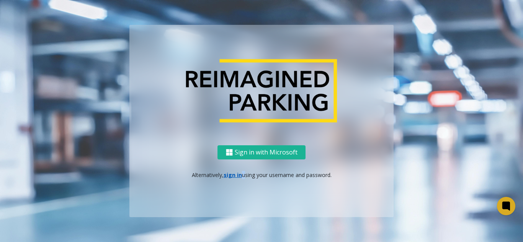
click at [241, 176] on p "Alternatively, sign in using your username and password." at bounding box center [261, 175] width 249 height 8
click at [241, 176] on link "sign in" at bounding box center [233, 175] width 18 height 7
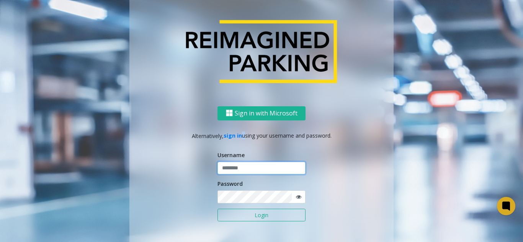
type input "*******"
click at [241, 214] on button "Login" at bounding box center [262, 215] width 88 height 13
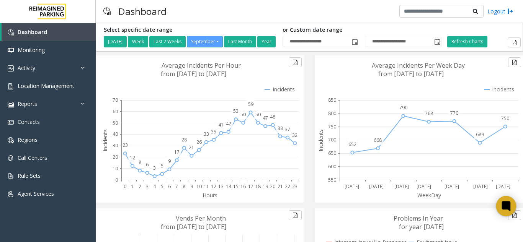
click at [504, 211] on icon at bounding box center [506, 206] width 13 height 13
drag, startPoint x: 57, startPoint y: 73, endPoint x: 56, endPoint y: 83, distance: 10.1
click at [57, 73] on link "Activity" at bounding box center [48, 68] width 96 height 18
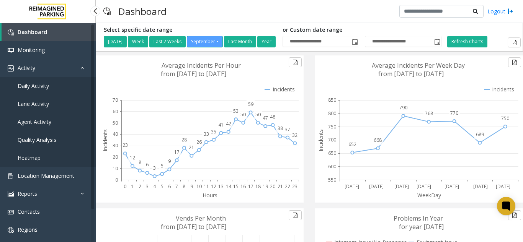
click at [53, 93] on link "Daily Activity" at bounding box center [48, 86] width 96 height 18
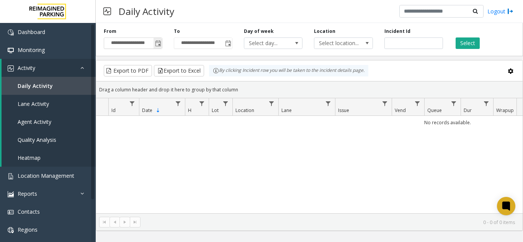
click at [160, 45] on span "Toggle popup" at bounding box center [158, 44] width 6 height 6
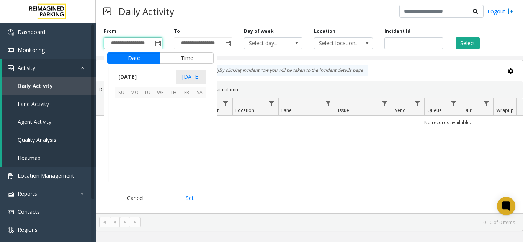
scroll to position [137471, 0]
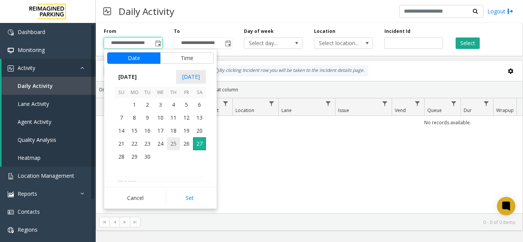
click at [180, 149] on span "25" at bounding box center [173, 144] width 13 height 13
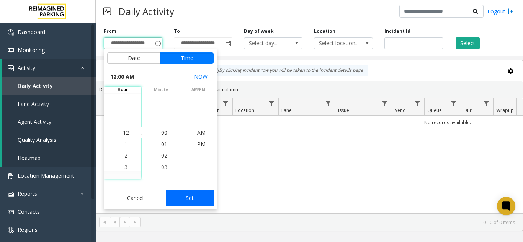
click at [185, 197] on button "Set" at bounding box center [190, 198] width 48 height 17
type input "**********"
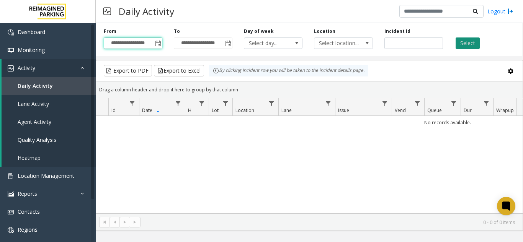
click at [470, 47] on button "Select" at bounding box center [468, 43] width 24 height 11
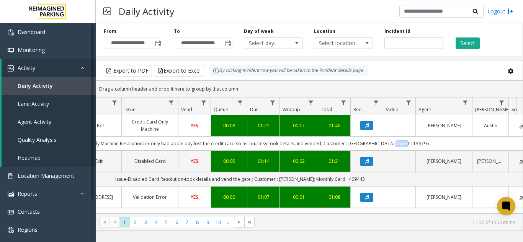
drag, startPoint x: 395, startPoint y: 144, endPoint x: 409, endPoint y: 145, distance: 15.0
click at [409, 145] on td "Issue:Credit Card Only Machine Resolution: cx only had apple pay lost the credi…" at bounding box center [240, 144] width 691 height 14
copy td "139795"
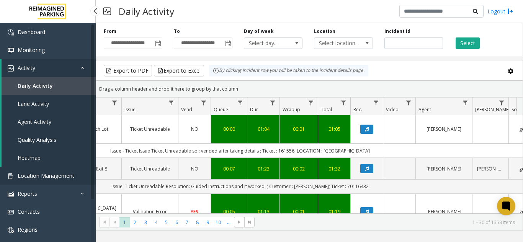
click at [70, 175] on span "Location Management" at bounding box center [46, 175] width 57 height 7
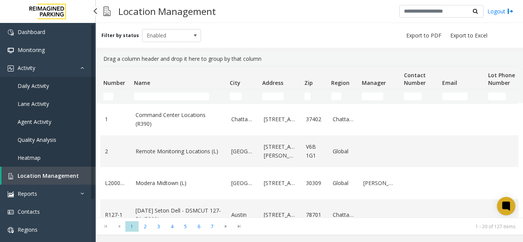
click at [49, 94] on link "Daily Activity" at bounding box center [48, 86] width 96 height 18
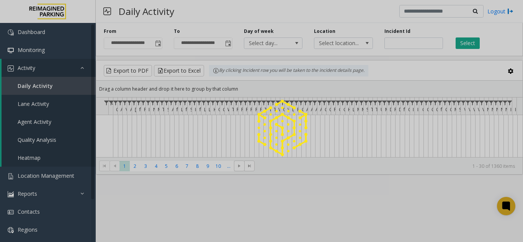
click at [162, 46] on div at bounding box center [261, 121] width 523 height 242
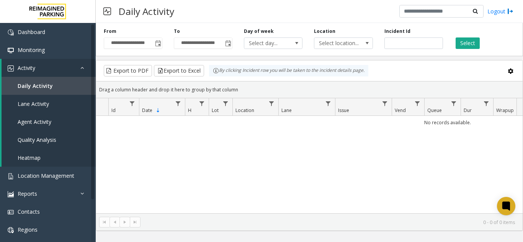
click at [159, 47] on span "Toggle popup" at bounding box center [158, 43] width 8 height 12
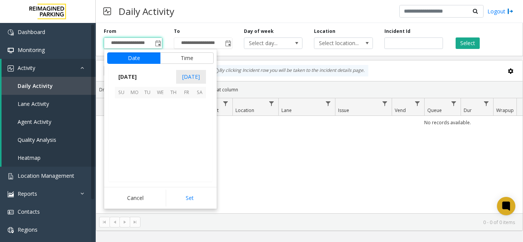
scroll to position [137471, 0]
click at [173, 139] on span "25" at bounding box center [173, 144] width 13 height 13
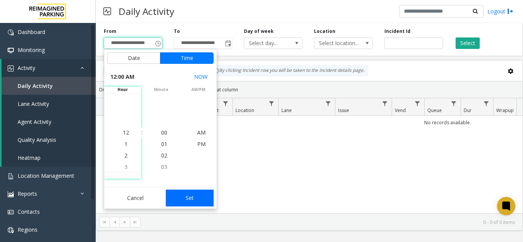
click at [193, 198] on button "Set" at bounding box center [190, 198] width 48 height 17
type input "**********"
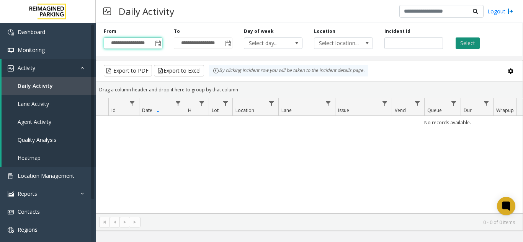
click at [471, 43] on button "Select" at bounding box center [468, 43] width 24 height 11
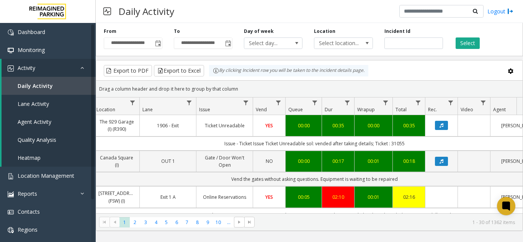
scroll to position [0, 140]
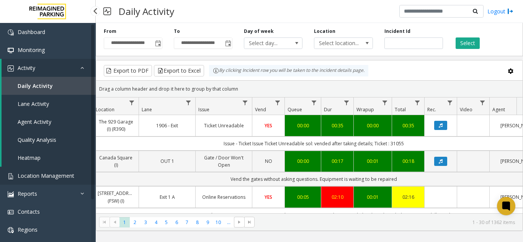
click at [81, 172] on link "Location Management" at bounding box center [48, 176] width 96 height 18
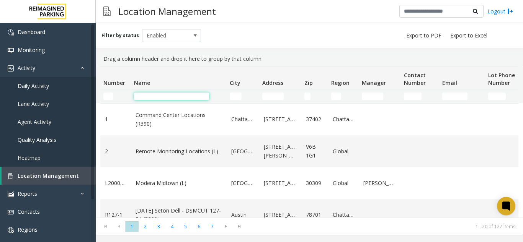
click at [162, 98] on input "Name Filter" at bounding box center [171, 97] width 75 height 8
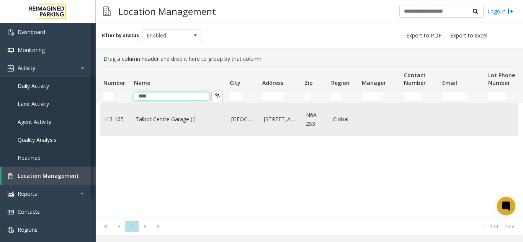
type input "****"
click at [167, 110] on td "Talbot Centre Garage (I)" at bounding box center [179, 120] width 96 height 32
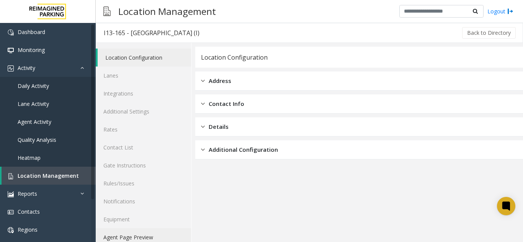
click at [160, 236] on link "Agent Page Preview" at bounding box center [143, 238] width 95 height 18
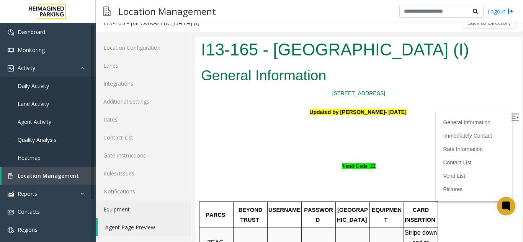
click at [510, 113] on label at bounding box center [515, 118] width 11 height 11
click at [48, 170] on link "Location Management" at bounding box center [49, 176] width 94 height 18
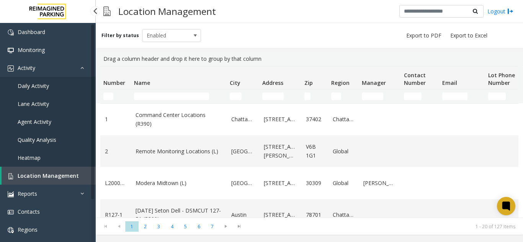
click at [37, 88] on span "Daily Activity" at bounding box center [33, 85] width 31 height 7
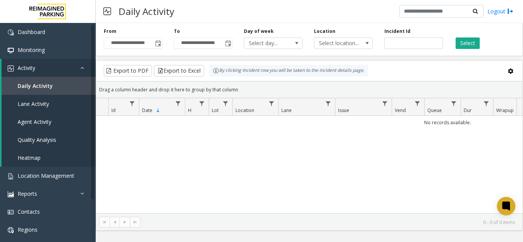
click at [162, 48] on div "**********" at bounding box center [133, 38] width 70 height 21
click at [159, 51] on div "**********" at bounding box center [309, 38] width 427 height 36
click at [153, 42] on input "**********" at bounding box center [133, 43] width 58 height 11
click at [155, 43] on span "Toggle popup" at bounding box center [158, 44] width 6 height 6
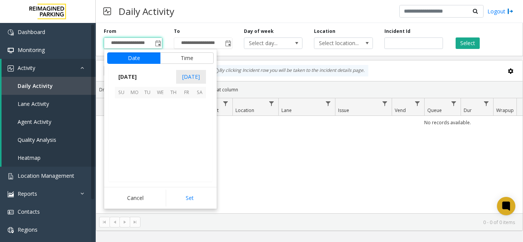
scroll to position [137471, 0]
click at [169, 141] on span "25" at bounding box center [173, 144] width 13 height 13
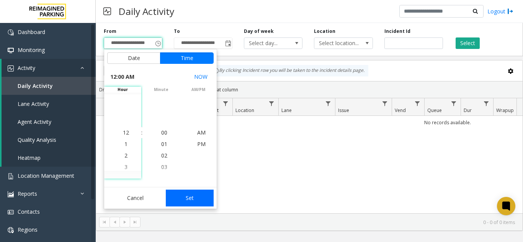
click at [197, 195] on button "Set" at bounding box center [190, 198] width 48 height 17
type input "**********"
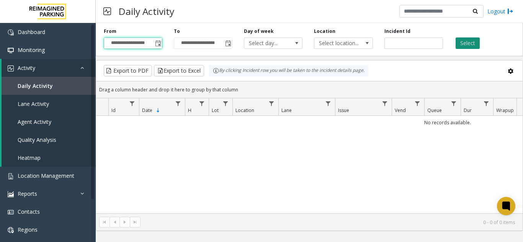
click at [473, 39] on button "Select" at bounding box center [468, 43] width 24 height 11
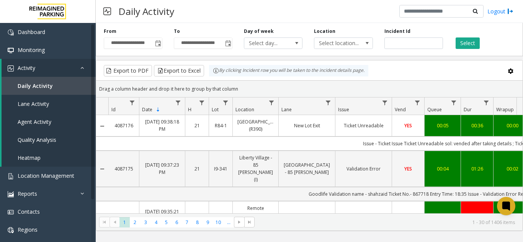
drag, startPoint x: 342, startPoint y: 215, endPoint x: 416, endPoint y: 214, distance: 74.3
click at [416, 214] on kendo-pager "* * * * * * * * * ** *** 1 2 3 4 5 6 7 8 9 10 ... 1 - 30 of 1406 items" at bounding box center [309, 222] width 427 height 17
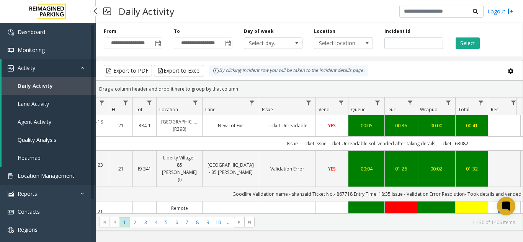
click at [30, 172] on span "Location Management" at bounding box center [46, 175] width 57 height 7
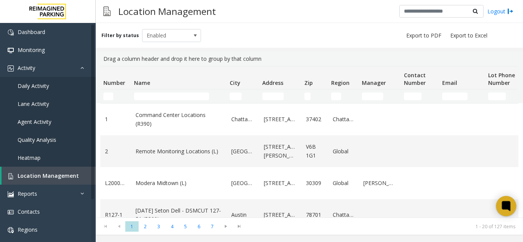
click at [504, 205] on icon at bounding box center [506, 206] width 6 height 6
click at [498, 206] on div at bounding box center [506, 206] width 20 height 20
click at [498, 207] on div at bounding box center [506, 206] width 20 height 20
click at [501, 204] on icon at bounding box center [506, 206] width 13 height 13
click at [498, 206] on div at bounding box center [506, 206] width 20 height 20
